Goal: Information Seeking & Learning: Learn about a topic

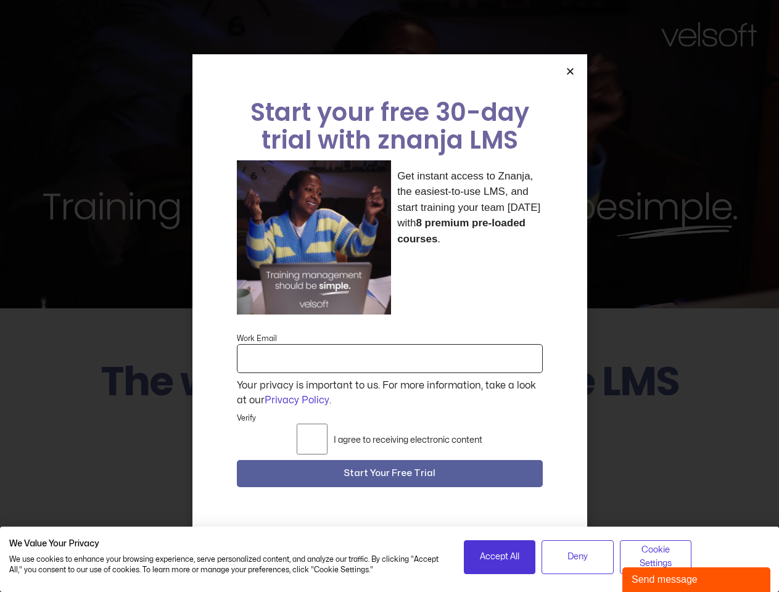
click at [389, 296] on div "Get instant access to Znanja, the easiest-to-use LMS, and start training your t…" at bounding box center [390, 237] width 306 height 155
click at [570, 76] on icon "Close" at bounding box center [569, 71] width 9 height 9
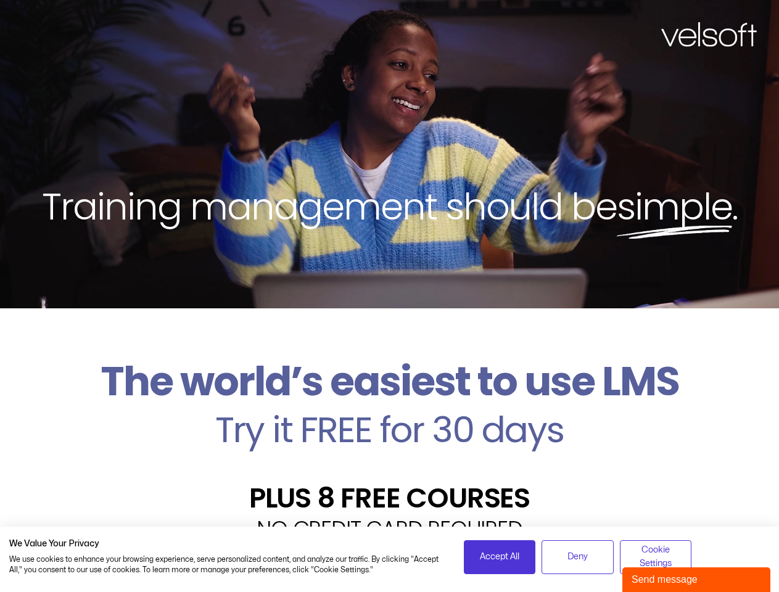
click at [390, 477] on div "PLUS 8 FREE COURSES" at bounding box center [389, 483] width 760 height 58
click at [499, 557] on span "Accept All" at bounding box center [499, 557] width 39 height 14
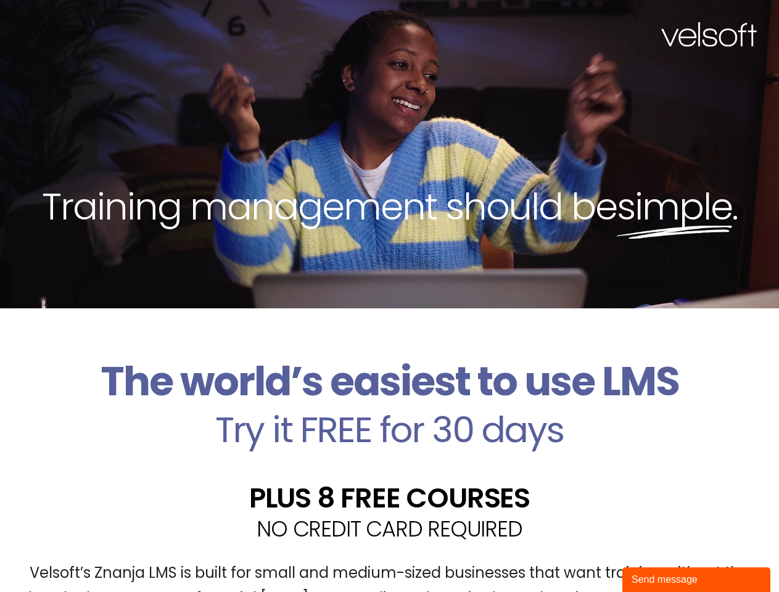
click at [577, 557] on div "Velsoft’s Znanja LMS is built for small and medium-sized businesses that want t…" at bounding box center [389, 591] width 760 height 90
click at [655, 557] on div "Velsoft’s Znanja LMS is built for small and medium-sized businesses that want t…" at bounding box center [389, 591] width 760 height 90
click at [696, 580] on div "Send message" at bounding box center [695, 579] width 129 height 15
